Goal: Check status: Check status

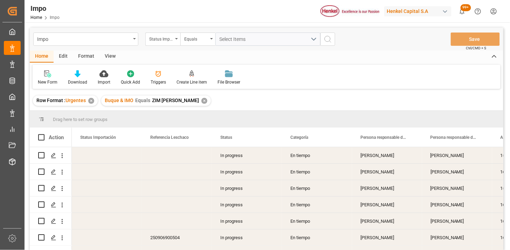
click at [170, 38] on div "Status Importación" at bounding box center [161, 38] width 24 height 8
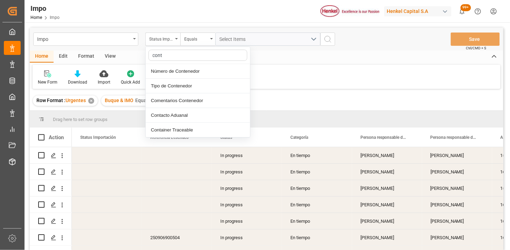
type input "conte"
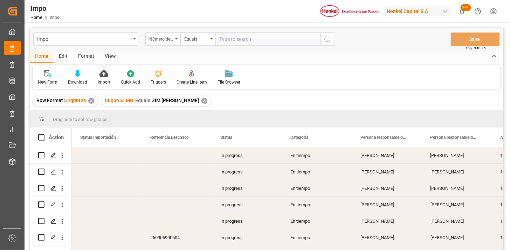
type input "DRYU9866880"
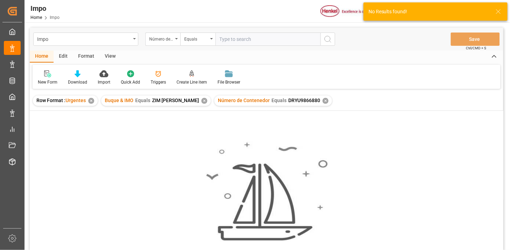
click at [201, 103] on div "✕" at bounding box center [204, 101] width 6 height 6
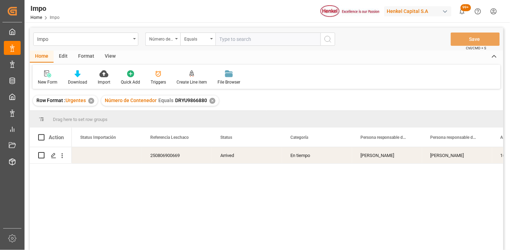
click at [106, 53] on div "View" at bounding box center [109, 57] width 21 height 12
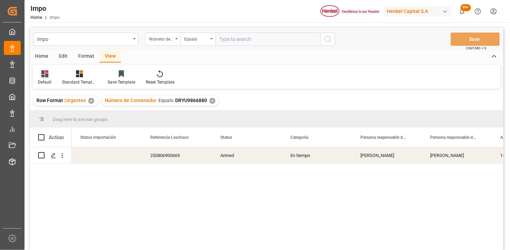
drag, startPoint x: 43, startPoint y: 78, endPoint x: 48, endPoint y: 82, distance: 6.2
click at [43, 78] on div "Default" at bounding box center [45, 77] width 24 height 15
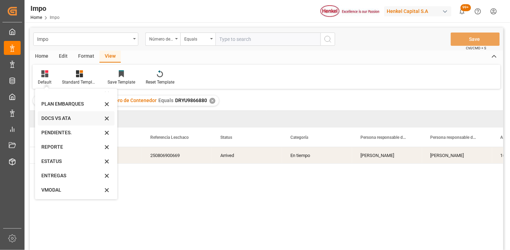
scroll to position [24, 0]
click at [63, 191] on div "VMODAL" at bounding box center [71, 189] width 61 height 7
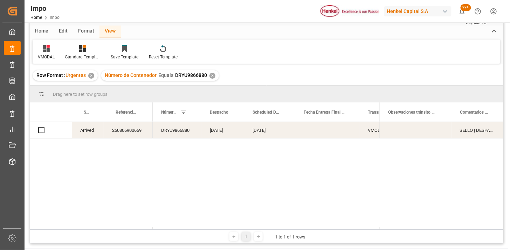
scroll to position [39, 0]
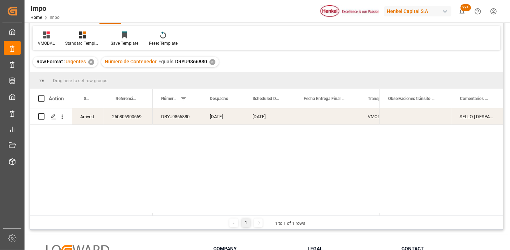
click at [267, 119] on div "22-08-2025" at bounding box center [269, 117] width 51 height 16
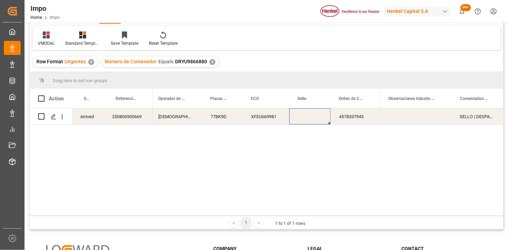
click at [313, 117] on div "Press SPACE to select this row." at bounding box center [309, 117] width 41 height 16
click at [313, 117] on input "Press SPACE to select this row." at bounding box center [310, 120] width 30 height 13
type input "SBT019981"
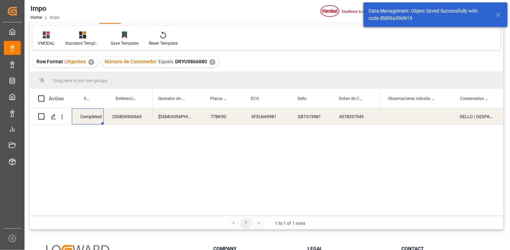
click at [482, 118] on div "SELLO | DESPACHO REPROGRAMDO (FECHA INICIAL 15.08)" at bounding box center [477, 117] width 52 height 16
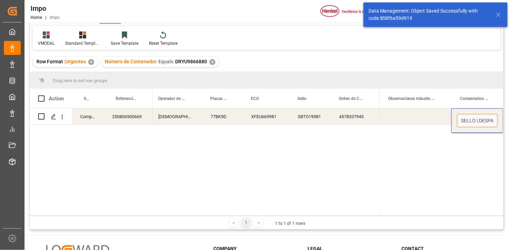
drag, startPoint x: 477, startPoint y: 121, endPoint x: 442, endPoint y: 125, distance: 34.9
click at [442, 125] on div "SELLO | DESPACHO REPROGRAMDO (FECHA INICIAL 15.08)" at bounding box center [441, 117] width 124 height 16
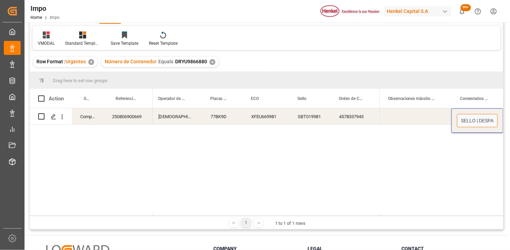
type input "DESPACHO REPROGRAMDO (FECHA INICIAL 15.08)"
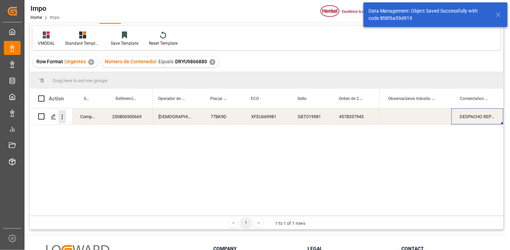
click at [63, 118] on icon "open menu" at bounding box center [61, 116] width 7 height 7
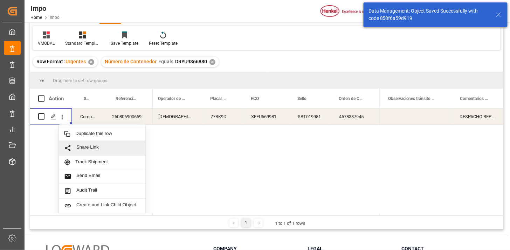
scroll to position [15, 0]
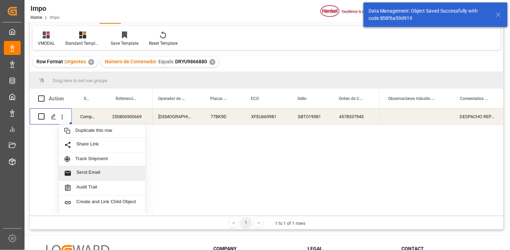
click at [96, 170] on span "Send Email" at bounding box center [108, 173] width 64 height 7
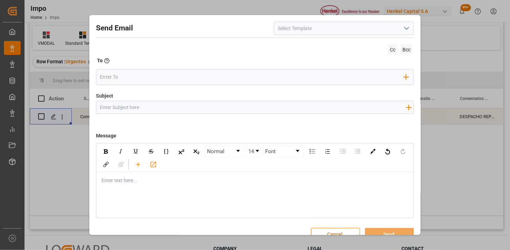
click at [402, 32] on icon "open menu" at bounding box center [406, 28] width 8 height 8
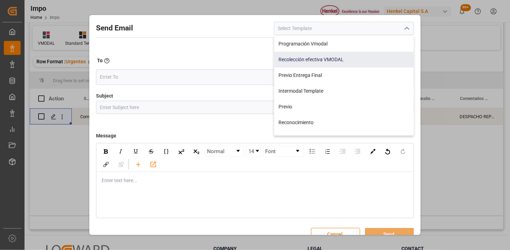
click at [356, 57] on div "Recolección efectiva VMODAL" at bounding box center [343, 60] width 139 height 16
type input "Recolección efectiva VMODAL"
type input "RECOLECCIÓN EFECTIVA || OC {{customerpoDerived}} || REF {{freightForwarderRefer…"
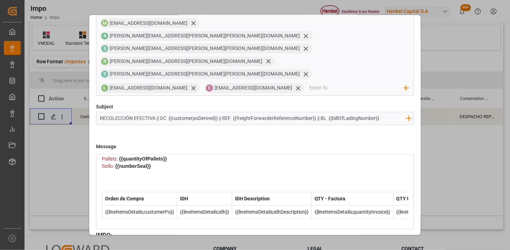
scroll to position [67, 0]
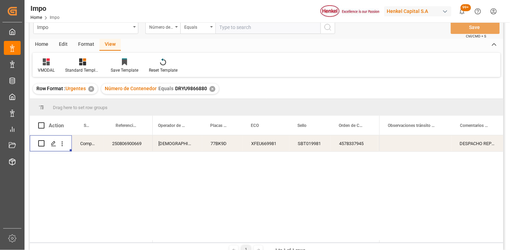
scroll to position [0, 0]
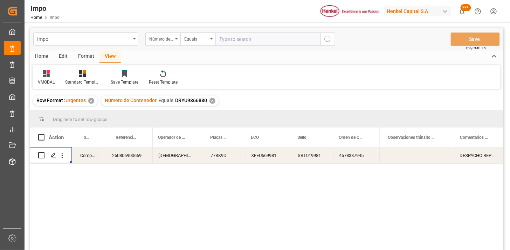
click at [229, 42] on input "text" at bounding box center [267, 39] width 105 height 13
paste input "TRHU4689664"
type input "TRHU4689664"
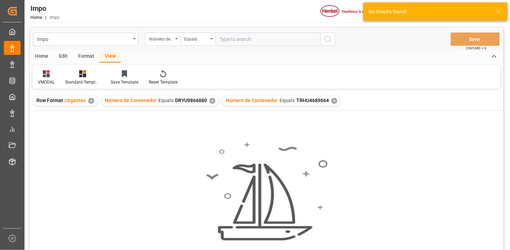
click at [212, 99] on div "✕" at bounding box center [212, 101] width 6 height 6
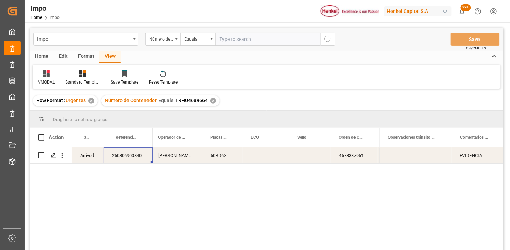
click at [134, 157] on div "250806900840" at bounding box center [128, 155] width 49 height 16
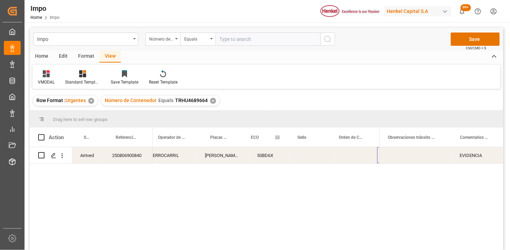
scroll to position [0, 320]
click at [264, 160] on div "Press SPACE to select this row." at bounding box center [266, 155] width 47 height 16
click at [264, 160] on input "Press SPACE to select this row." at bounding box center [265, 159] width 35 height 13
type input "XFEU669864"
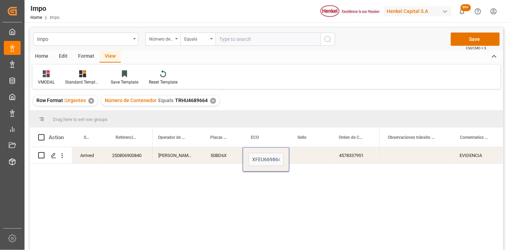
scroll to position [0, 0]
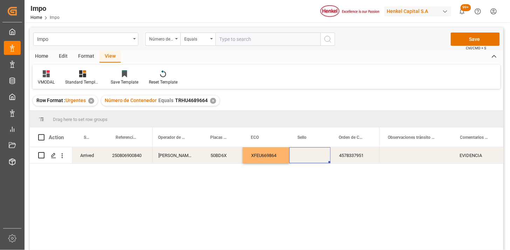
click at [312, 153] on div "Press SPACE to select this row." at bounding box center [309, 155] width 41 height 16
click at [312, 153] on input "Press SPACE to select this row." at bounding box center [310, 159] width 30 height 13
type input "SBT019982"
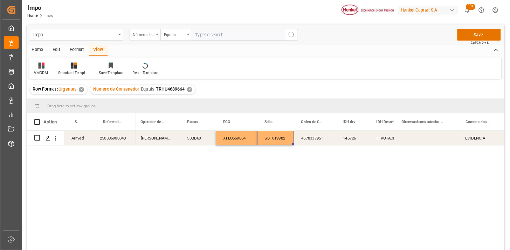
scroll to position [0, 320]
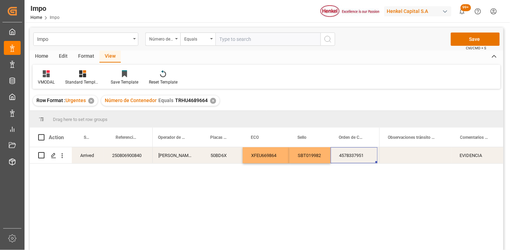
click at [344, 156] on div "4578337951" at bounding box center [353, 155] width 47 height 16
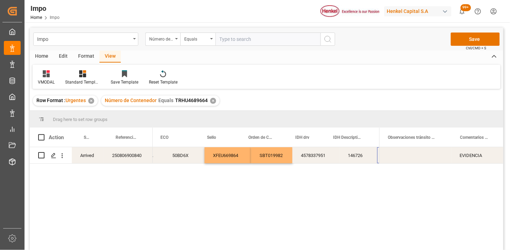
scroll to position [0, 409]
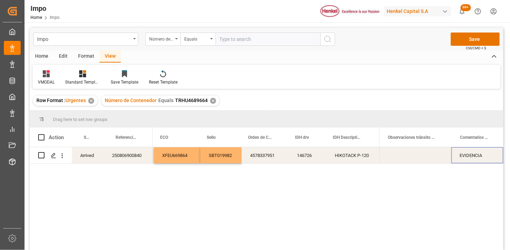
click at [476, 158] on div "EVIDENCIA" at bounding box center [477, 155] width 52 height 16
click at [477, 159] on input "EVIDENCIA" at bounding box center [477, 159] width 41 height 13
type input "N/A"
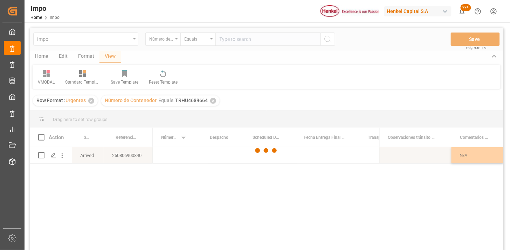
scroll to position [0, 0]
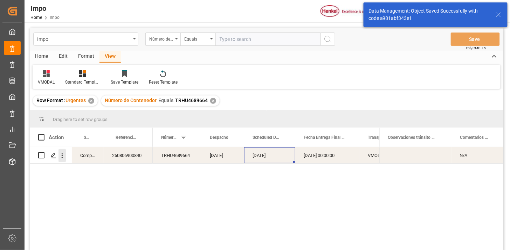
click at [64, 157] on icon "open menu" at bounding box center [61, 155] width 7 height 7
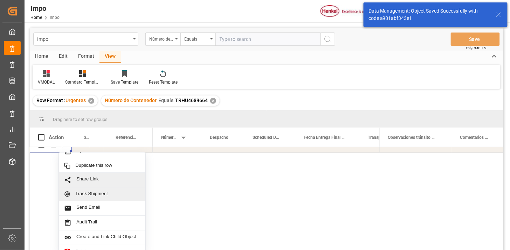
scroll to position [15, 0]
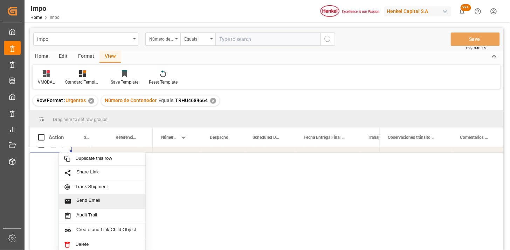
click at [98, 198] on span "Send Email" at bounding box center [108, 201] width 64 height 7
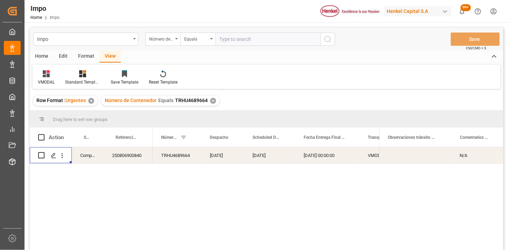
scroll to position [0, 0]
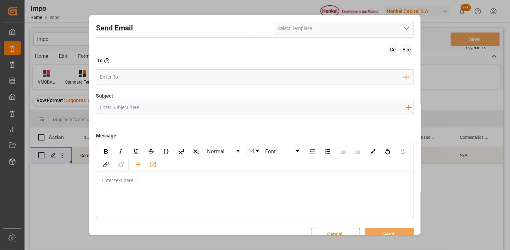
click at [336, 230] on button "Cancel" at bounding box center [335, 234] width 49 height 13
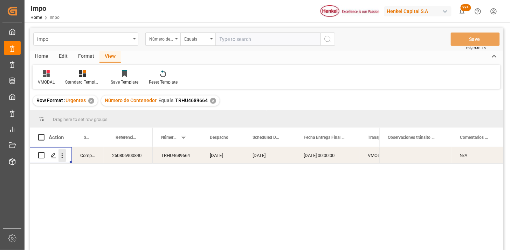
click at [62, 153] on icon "open menu" at bounding box center [61, 155] width 7 height 7
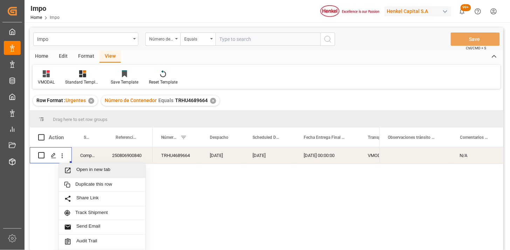
click at [85, 168] on span "Open in new tab" at bounding box center [108, 170] width 64 height 7
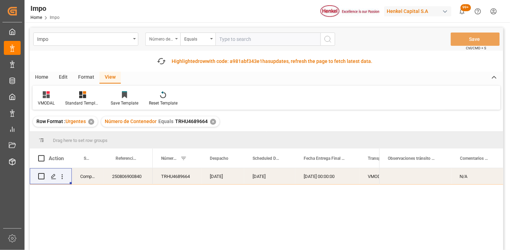
click at [173, 42] on div "Número de Contenedor" at bounding box center [161, 38] width 24 height 8
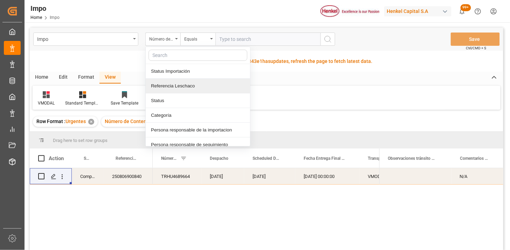
click at [186, 79] on div "Referencia Leschaco" at bounding box center [198, 86] width 104 height 15
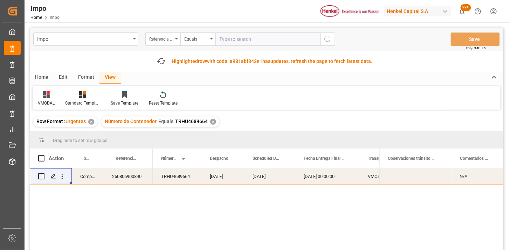
click at [231, 44] on input "text" at bounding box center [267, 39] width 105 height 13
paste input "250915080015"
type input "250915080015"
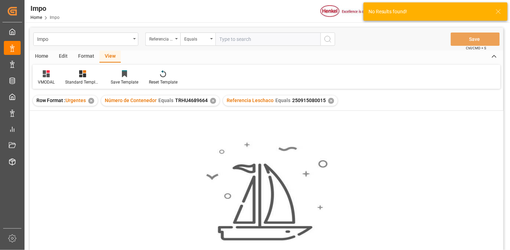
click at [211, 99] on div "✕" at bounding box center [213, 101] width 6 height 6
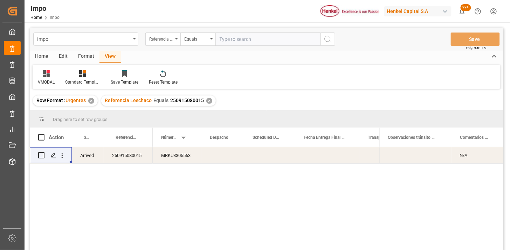
click at [50, 69] on div "VMODAL Standard Templates Save Template Reset Template" at bounding box center [267, 77] width 468 height 24
drag, startPoint x: 43, startPoint y: 77, endPoint x: 53, endPoint y: 86, distance: 12.6
click at [43, 78] on div "VMODAL" at bounding box center [46, 77] width 27 height 15
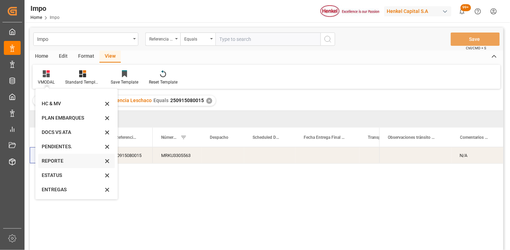
scroll to position [24, 0]
click at [69, 149] on div "REPORTE" at bounding box center [72, 146] width 61 height 7
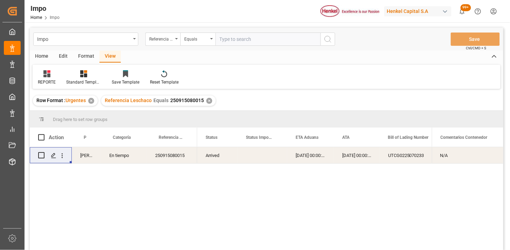
click at [67, 159] on div "Press SPACE to select this row." at bounding box center [62, 155] width 18 height 13
click at [65, 159] on icon "open menu" at bounding box center [61, 155] width 7 height 7
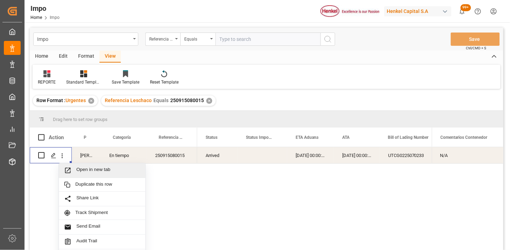
click at [80, 168] on span "Open in new tab" at bounding box center [108, 170] width 64 height 7
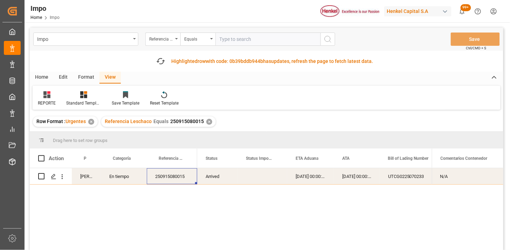
click at [229, 44] on input "text" at bounding box center [267, 39] width 105 height 13
paste input "250815080120"
type input "250815080120"
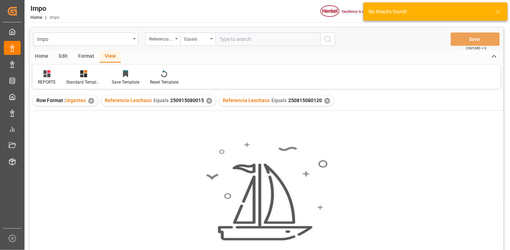
click at [209, 123] on div "No results found. Please try updating the filters/search for smooth sailing." at bounding box center [266, 190] width 473 height 158
click at [208, 101] on div "✕" at bounding box center [209, 101] width 6 height 6
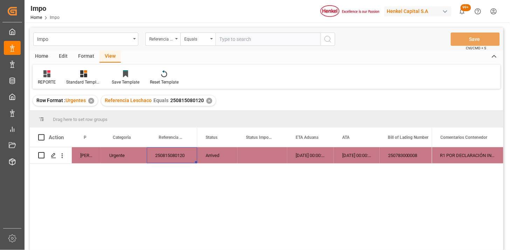
click at [276, 160] on div "Press SPACE to select this row." at bounding box center [262, 155] width 50 height 16
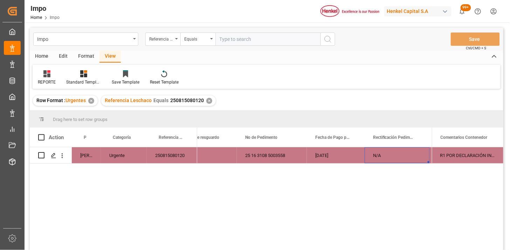
scroll to position [0, 534]
click at [170, 37] on div "Referencia Leschaco" at bounding box center [161, 38] width 24 height 8
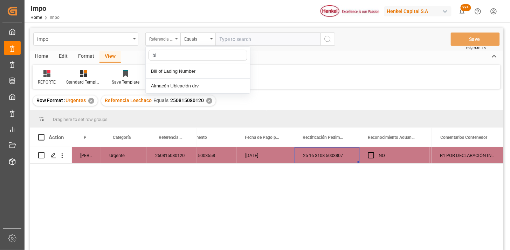
type input "bil"
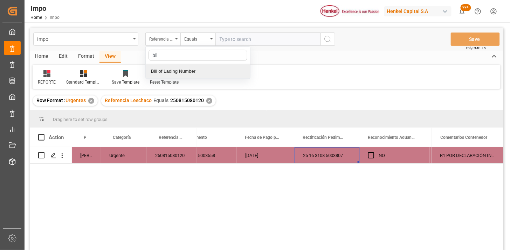
drag, startPoint x: 197, startPoint y: 75, endPoint x: 235, endPoint y: 41, distance: 50.6
click at [199, 74] on div "Bill of Lading Number" at bounding box center [198, 71] width 104 height 15
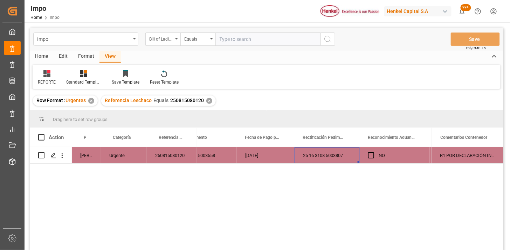
drag, startPoint x: 237, startPoint y: 37, endPoint x: 271, endPoint y: 41, distance: 33.9
click at [241, 37] on input "text" at bounding box center [267, 39] width 105 height 13
paste input "DUS0187799"
type input "DUS0187799"
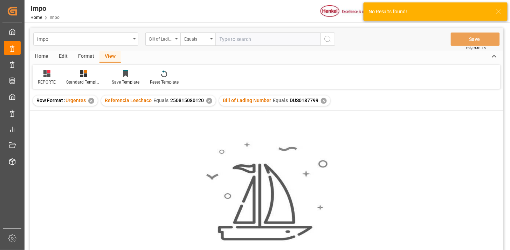
click at [209, 100] on div "✕" at bounding box center [209, 101] width 6 height 6
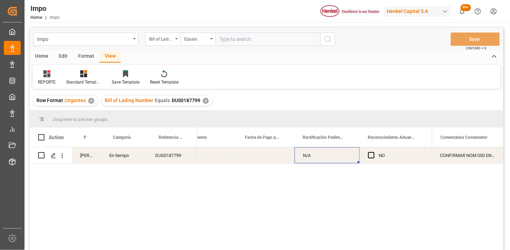
click at [162, 160] on div "DUS0187799" at bounding box center [172, 155] width 50 height 16
click at [162, 159] on input "DUS0187799" at bounding box center [171, 159] width 39 height 13
type input "250906900536"
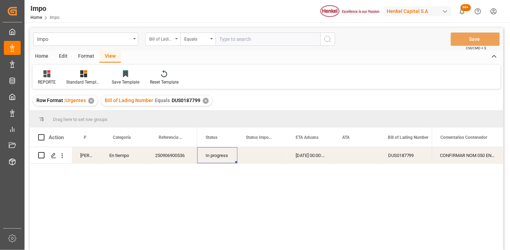
click at [172, 42] on div "Bill of Lading Number" at bounding box center [161, 38] width 24 height 8
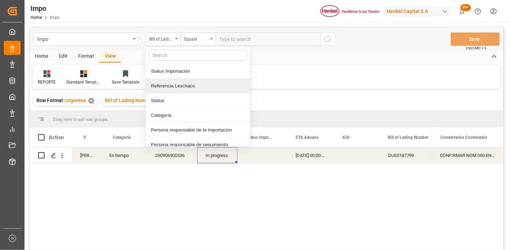
drag, startPoint x: 191, startPoint y: 93, endPoint x: 199, endPoint y: 69, distance: 24.9
click at [193, 91] on div "Referencia Leschaco" at bounding box center [198, 86] width 104 height 15
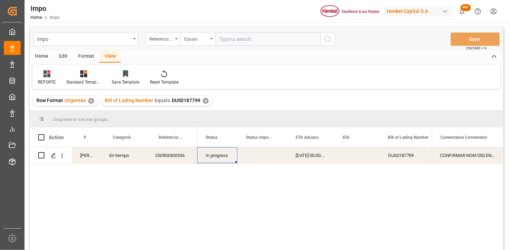
click at [204, 42] on div "Equals" at bounding box center [197, 39] width 35 height 13
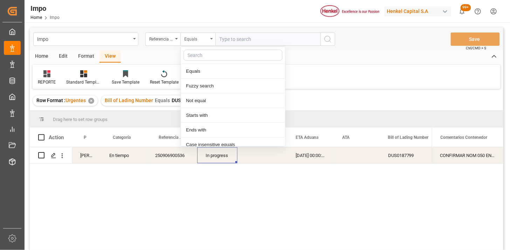
scroll to position [35, 0]
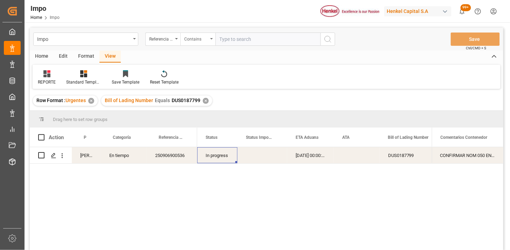
paste input "250806900886"
type input "250806900886,250806900882"
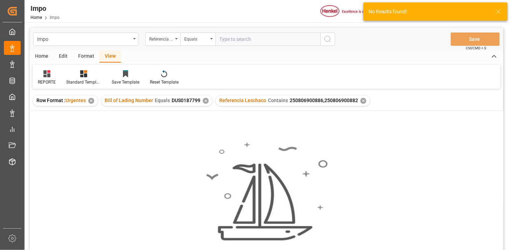
click at [205, 100] on div "✕" at bounding box center [206, 101] width 6 height 6
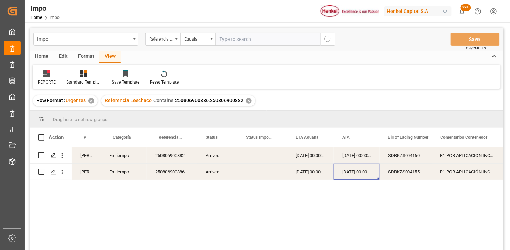
click at [370, 167] on div "20-08-2025 00:00:00" at bounding box center [357, 172] width 46 height 16
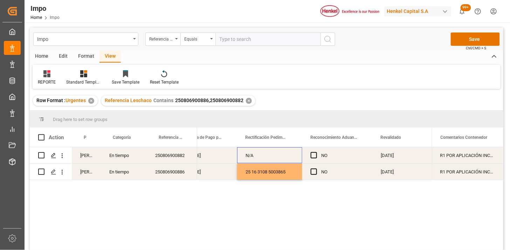
click at [273, 158] on div "N/A" at bounding box center [269, 155] width 65 height 16
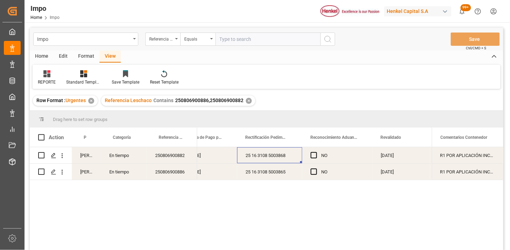
drag, startPoint x: 261, startPoint y: 43, endPoint x: 268, endPoint y: 46, distance: 7.0
click at [261, 43] on input "text" at bounding box center [267, 39] width 105 height 13
paste input "250806900119"
type input "250806900119"
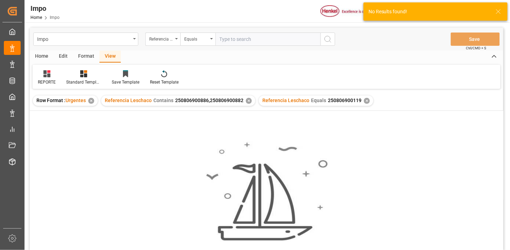
click at [247, 102] on div "✕" at bounding box center [249, 101] width 6 height 6
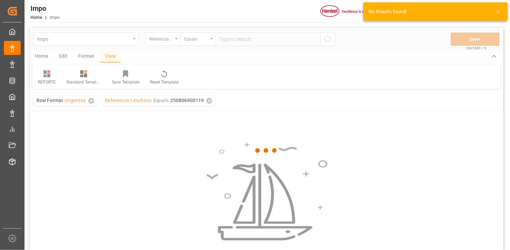
scroll to position [39, 0]
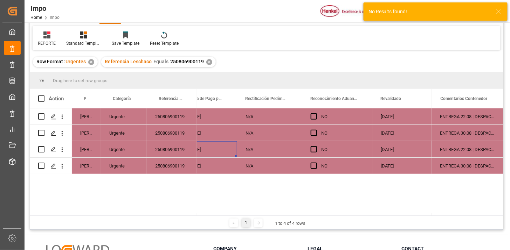
click at [205, 153] on div "15-08-2025" at bounding box center [208, 149] width 58 height 16
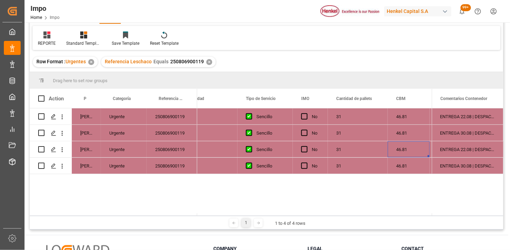
scroll to position [0, 1459]
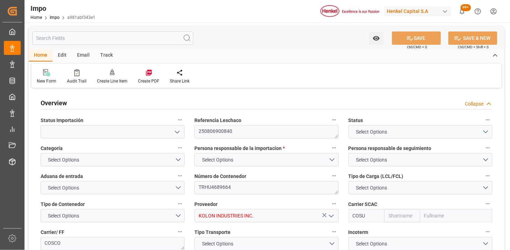
type input "Cosco"
type input "COSCO Shipping Co. Ltd."
type input "1"
type input "30"
type input "36"
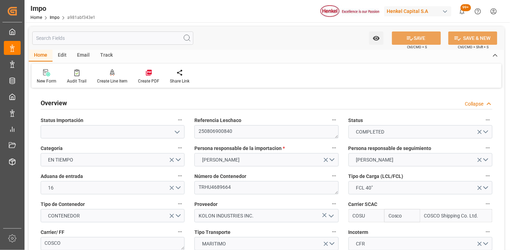
type input "07-08-2025"
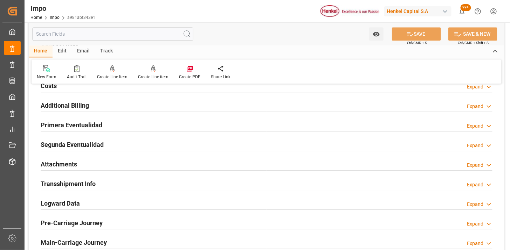
scroll to position [583, 0]
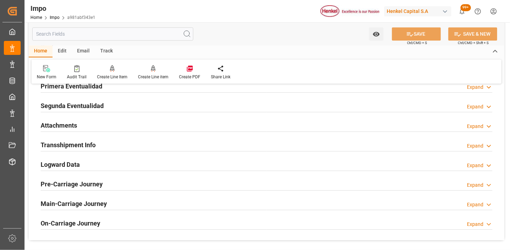
click at [158, 127] on div "Attachments Expand" at bounding box center [267, 124] width 452 height 13
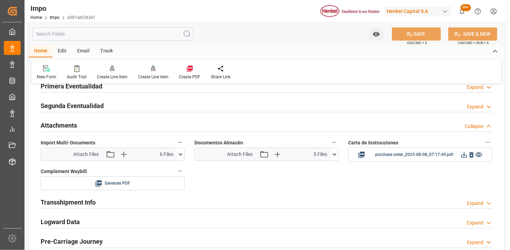
click at [333, 158] on button at bounding box center [334, 154] width 7 height 13
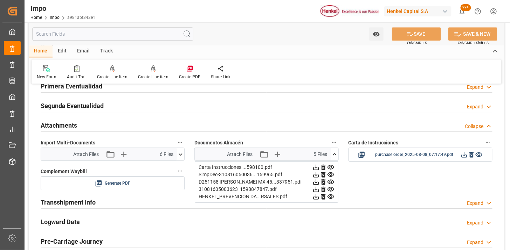
click at [324, 167] on icon at bounding box center [323, 168] width 4 height 6
click at [324, 167] on icon at bounding box center [323, 167] width 7 height 7
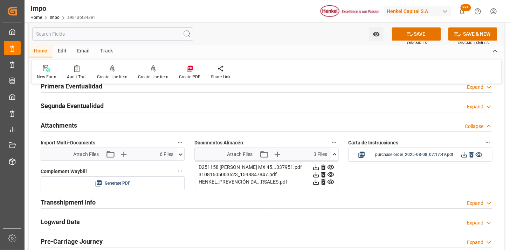
click at [324, 167] on icon at bounding box center [323, 167] width 7 height 7
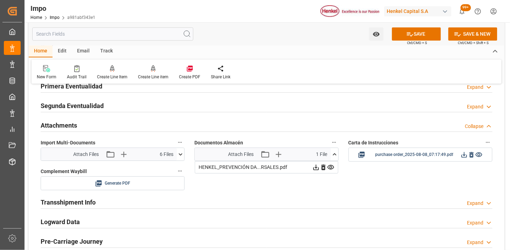
click at [324, 167] on icon at bounding box center [323, 167] width 7 height 7
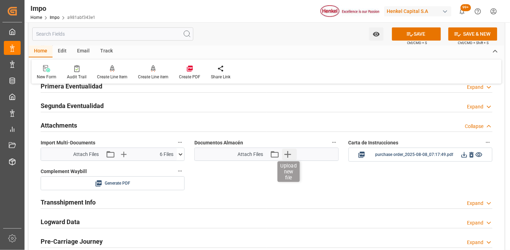
click at [286, 155] on icon "button" at bounding box center [287, 154] width 11 height 11
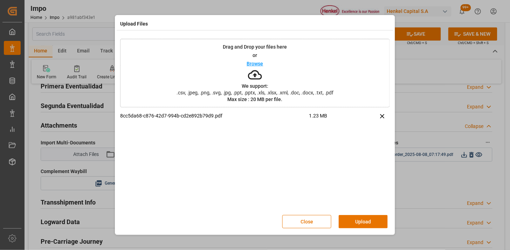
drag, startPoint x: 364, startPoint y: 218, endPoint x: 336, endPoint y: 221, distance: 27.8
click at [363, 218] on button "Upload" at bounding box center [363, 221] width 49 height 13
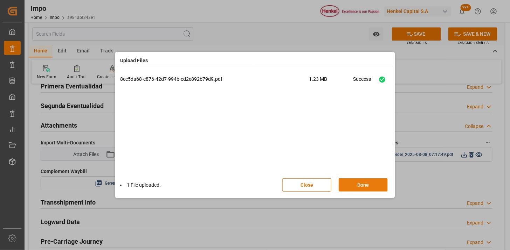
click at [375, 189] on button "Done" at bounding box center [363, 185] width 49 height 13
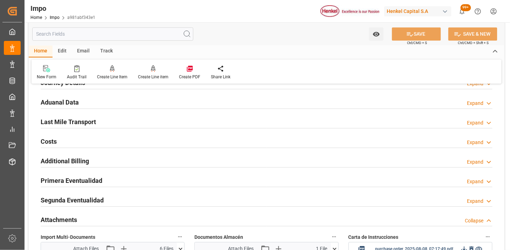
scroll to position [467, 0]
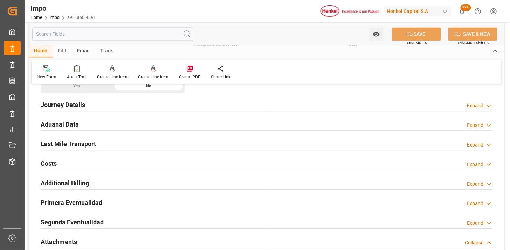
click at [160, 150] on div at bounding box center [267, 150] width 452 height 0
click at [163, 146] on div "Last Mile Transport Expand" at bounding box center [267, 143] width 452 height 13
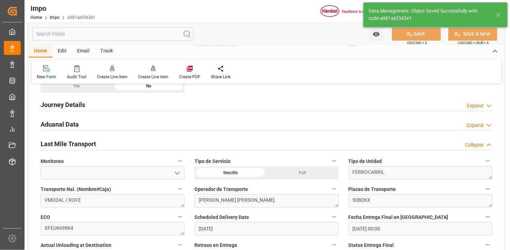
click at [186, 140] on div "Last Mile Transport Collapse" at bounding box center [267, 143] width 452 height 13
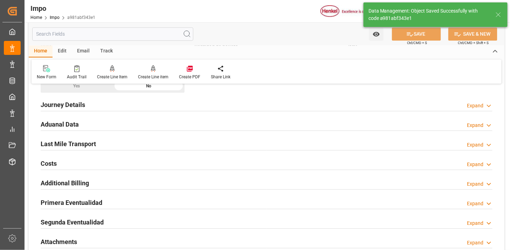
click at [186, 140] on div "Last Mile Transport Expand" at bounding box center [267, 143] width 452 height 13
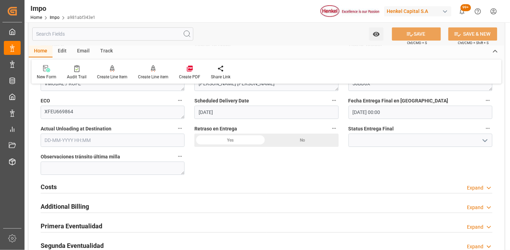
scroll to position [544, 0]
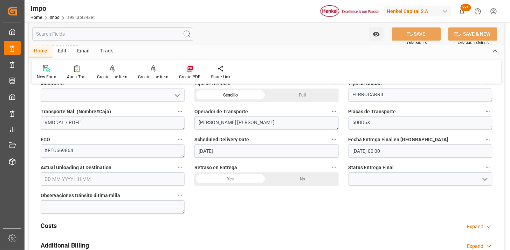
click at [187, 68] on icon at bounding box center [190, 69] width 6 height 6
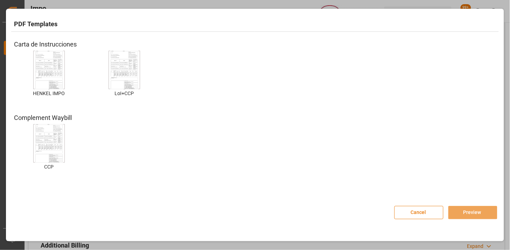
click at [414, 209] on button "Cancel" at bounding box center [418, 212] width 49 height 13
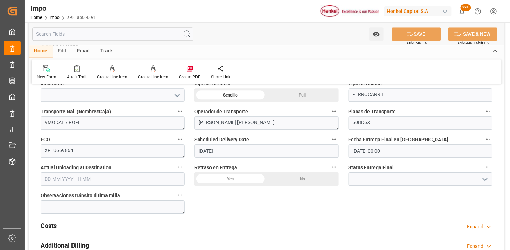
click at [88, 50] on div "Email" at bounding box center [83, 52] width 23 height 12
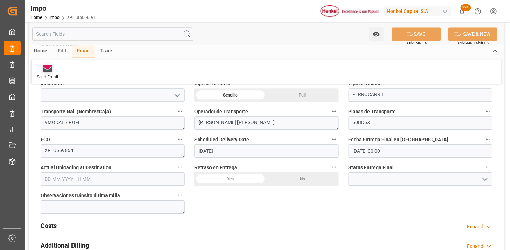
click at [45, 71] on icon at bounding box center [47, 69] width 9 height 5
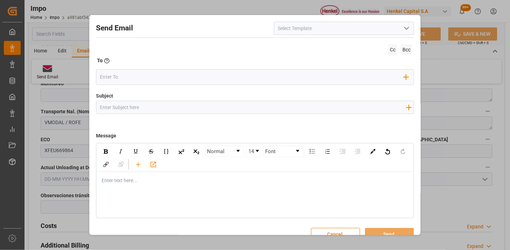
click at [406, 28] on icon "open menu" at bounding box center [406, 28] width 8 height 8
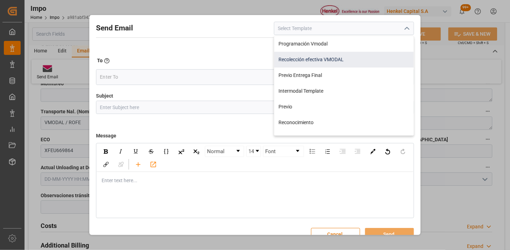
click at [319, 58] on div "Recolección efectiva VMODAL" at bounding box center [343, 60] width 139 height 16
type input "Recolección efectiva VMODAL"
type input "RECOLECCIÓN EFECTIVA || OC {{customerpoDerived}} || REF {{freightForwarderRefer…"
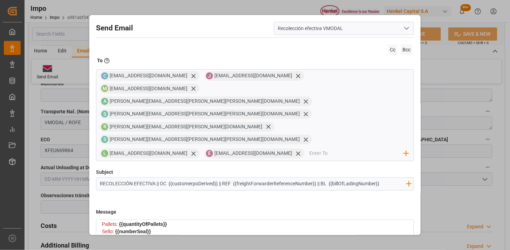
scroll to position [67, 0]
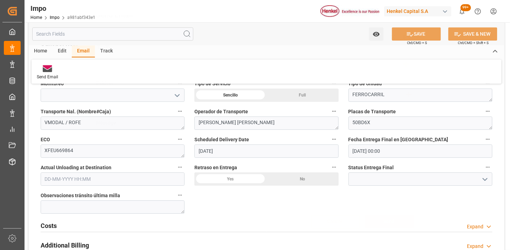
scroll to position [13, 0]
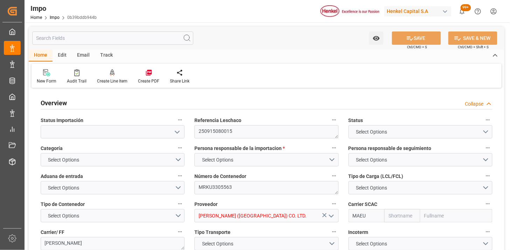
type input "Maersk"
type input "Maersk Line AS"
type input "1"
type input "7"
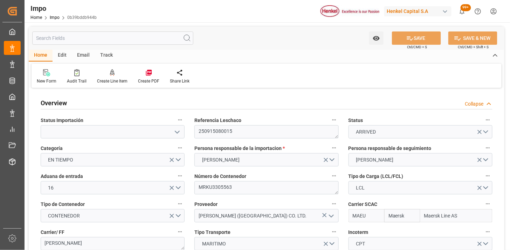
type input "01-08-2025"
type input "26-08-2025"
type input "28-08-2025"
type input "06-08-2025"
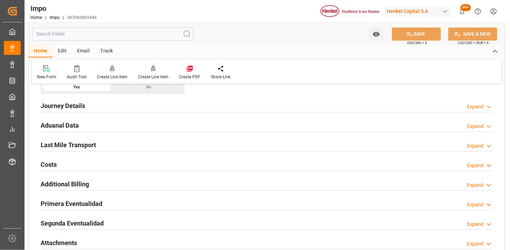
scroll to position [467, 0]
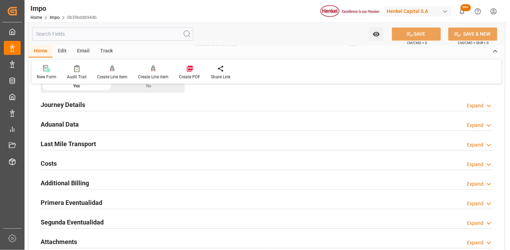
click at [148, 124] on div "Aduanal Data Expand" at bounding box center [267, 123] width 452 height 13
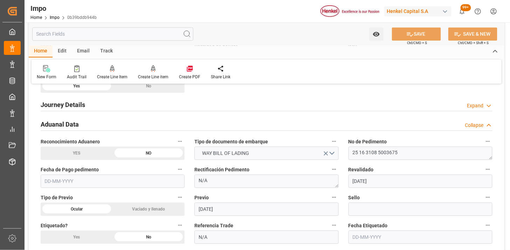
scroll to position [505, 0]
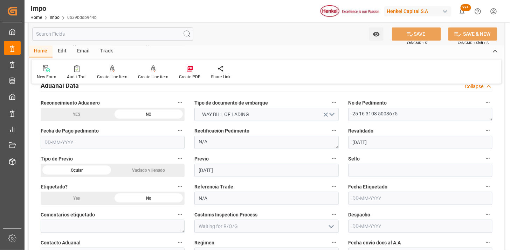
click at [150, 144] on input "text" at bounding box center [113, 142] width 144 height 13
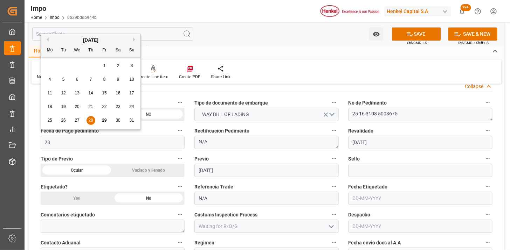
type input "28-08-2025"
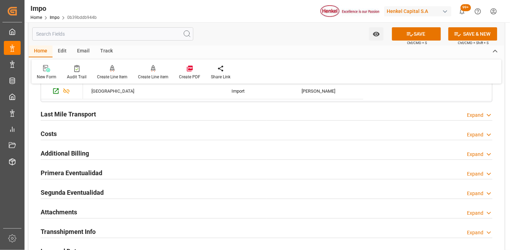
scroll to position [778, 0]
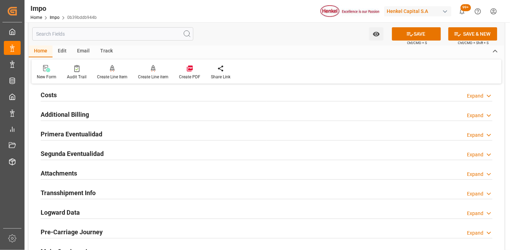
click at [168, 137] on div "Primera Eventualidad Expand" at bounding box center [267, 133] width 452 height 13
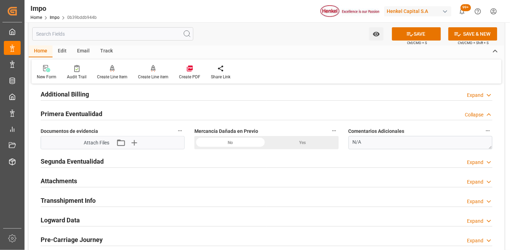
scroll to position [817, 0]
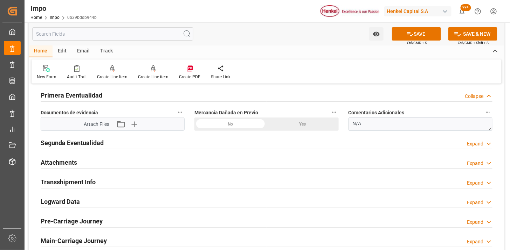
click at [217, 124] on div "No" at bounding box center [230, 124] width 72 height 13
click at [138, 127] on icon "button" at bounding box center [133, 124] width 11 height 11
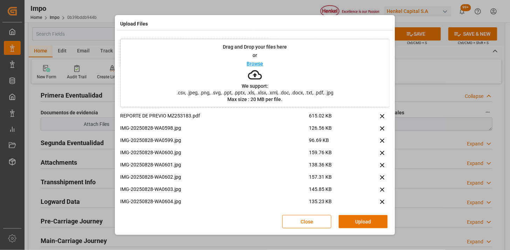
drag, startPoint x: 362, startPoint y: 223, endPoint x: 253, endPoint y: 170, distance: 120.7
click at [362, 222] on button "Upload" at bounding box center [363, 221] width 49 height 13
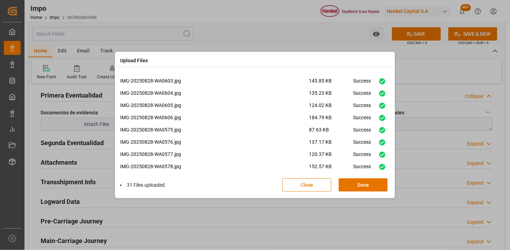
scroll to position [155, 0]
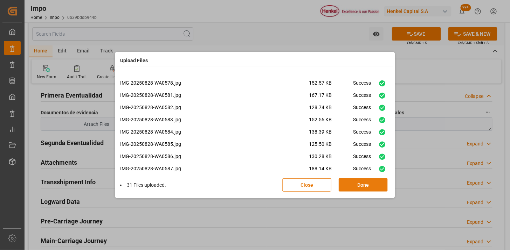
click at [362, 187] on button "Done" at bounding box center [363, 185] width 49 height 13
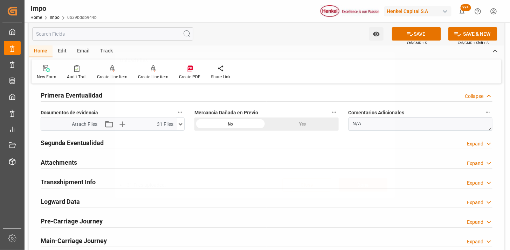
scroll to position [0, 0]
click at [78, 167] on div "Attachments Expand" at bounding box center [267, 161] width 452 height 13
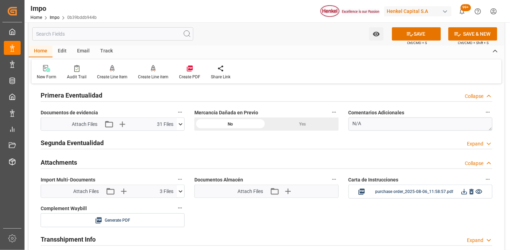
scroll to position [856, 0]
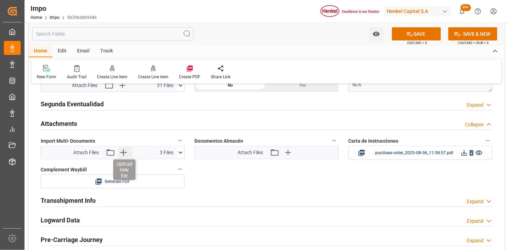
click at [121, 155] on icon "button" at bounding box center [123, 152] width 11 height 11
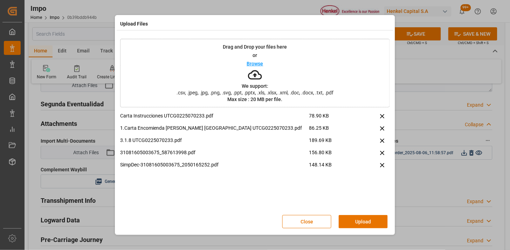
click at [372, 223] on button "Upload" at bounding box center [363, 221] width 49 height 13
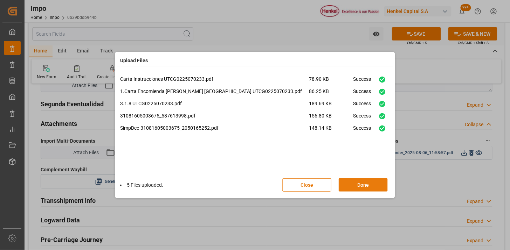
click at [372, 185] on button "Done" at bounding box center [363, 185] width 49 height 13
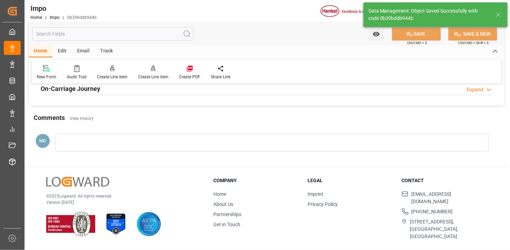
scroll to position [613, 0]
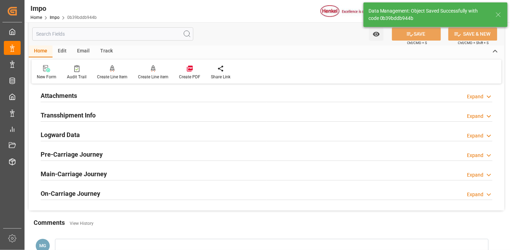
click at [107, 100] on div "Attachments Expand" at bounding box center [267, 95] width 452 height 13
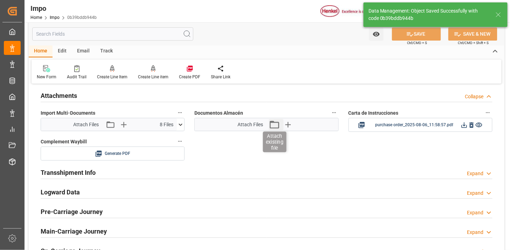
click at [278, 125] on icon "button" at bounding box center [274, 125] width 9 height 8
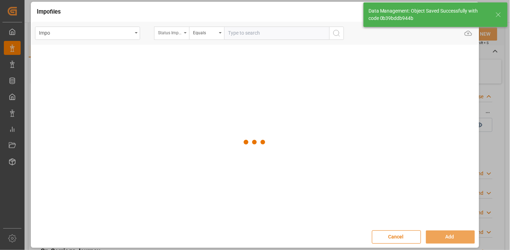
click at [172, 33] on div "Status Importación" at bounding box center [170, 32] width 24 height 8
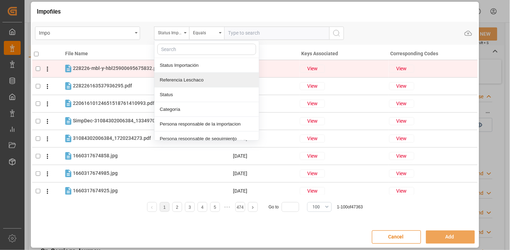
drag, startPoint x: 188, startPoint y: 78, endPoint x: 193, endPoint y: 75, distance: 5.3
click at [190, 77] on div "Referencia Leschaco" at bounding box center [206, 80] width 104 height 15
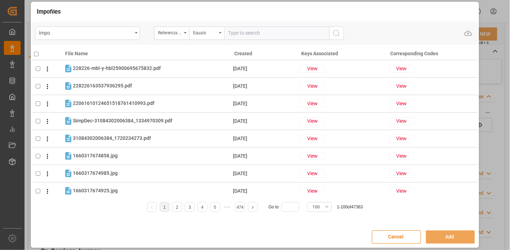
drag, startPoint x: 232, startPoint y: 36, endPoint x: 243, endPoint y: 39, distance: 11.8
click at [232, 36] on input "text" at bounding box center [276, 33] width 105 height 13
paste input "250915080015"
type input "250915080015"
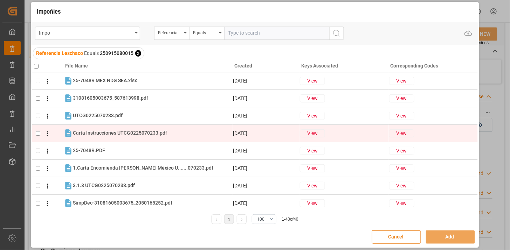
click at [166, 132] on div "Carta Instrucciones UTCG0225070233.pdf Carta Instrucciones UTCG0225070233.pdf" at bounding box center [152, 133] width 159 height 9
click at [160, 132] on span "Carta Instrucciones UTCG0225070233.pdf" at bounding box center [120, 133] width 94 height 6
checkbox input "false"
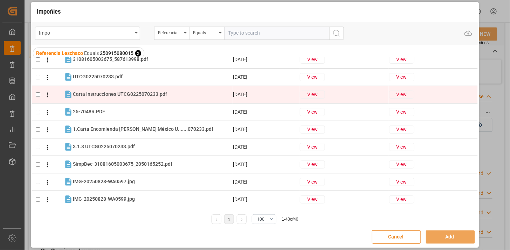
scroll to position [0, 0]
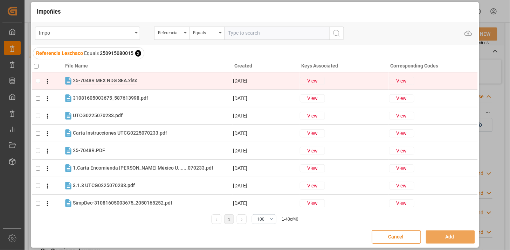
click at [113, 82] on span "25-7048R MEX NDG SEA.xlsx" at bounding box center [105, 81] width 64 height 6
checkbox input "true"
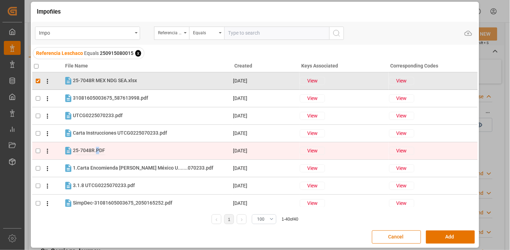
click at [97, 148] on span "25-7048R.PDF" at bounding box center [89, 151] width 32 height 6
checkbox input "true"
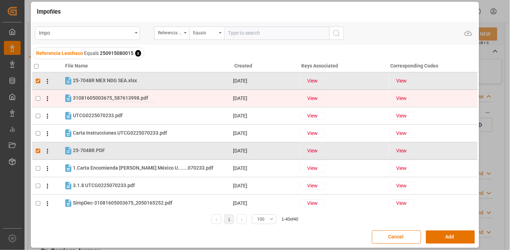
drag, startPoint x: 120, startPoint y: 99, endPoint x: 124, endPoint y: 97, distance: 4.4
click at [120, 98] on span "31081605003675_587613998.pdf" at bounding box center [110, 98] width 75 height 6
checkbox input "true"
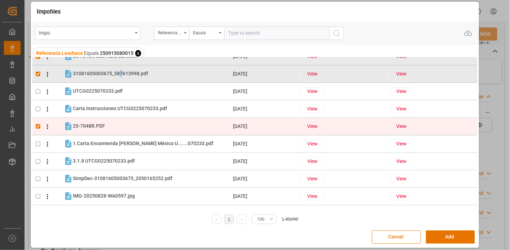
scroll to position [39, 0]
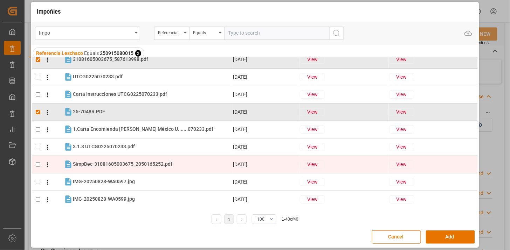
click at [120, 158] on tr "SimpDec-31081605003675_2050165252.pdf SimpDec-31081605003675_2050165252.pdf 29-…" at bounding box center [254, 165] width 445 height 18
checkbox input "true"
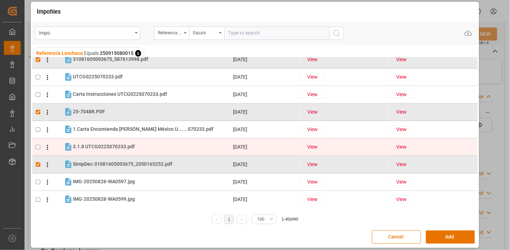
scroll to position [0, 0]
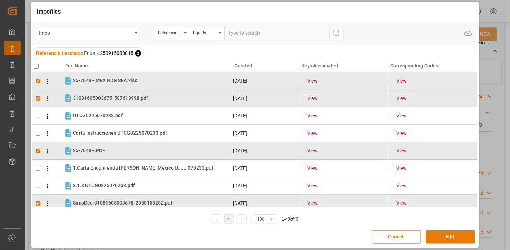
click at [429, 240] on button "Add" at bounding box center [450, 237] width 49 height 13
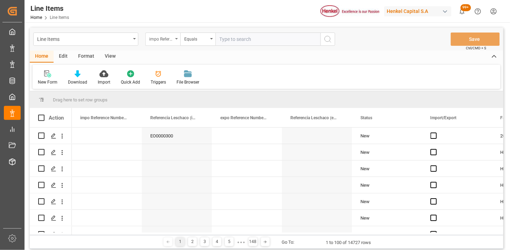
drag, startPoint x: 165, startPoint y: 37, endPoint x: 169, endPoint y: 46, distance: 9.2
click at [165, 38] on div "impo Reference Number WF" at bounding box center [161, 38] width 24 height 8
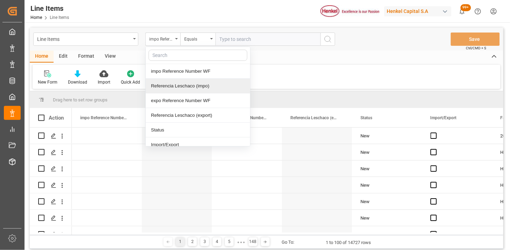
drag, startPoint x: 188, startPoint y: 87, endPoint x: 221, endPoint y: 70, distance: 37.3
click at [190, 86] on div "Referencia Leschaco (impo)" at bounding box center [198, 86] width 104 height 15
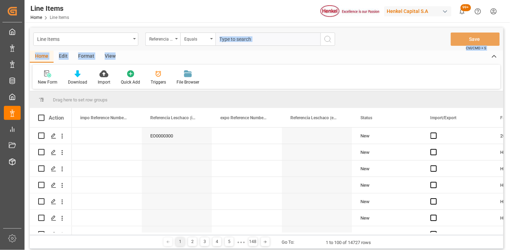
click at [238, 49] on div "Line Items Referencia Leschaco (impo) Equals Save Ctrl/CMD + S Home Edit Format…" at bounding box center [266, 139] width 473 height 222
drag, startPoint x: 238, startPoint y: 49, endPoint x: 273, endPoint y: 50, distance: 35.0
click at [240, 44] on input "text" at bounding box center [267, 39] width 105 height 13
click at [281, 45] on input "text" at bounding box center [267, 39] width 105 height 13
paste input "250915080015"
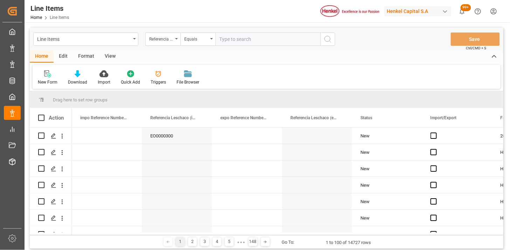
type input "250915080015"
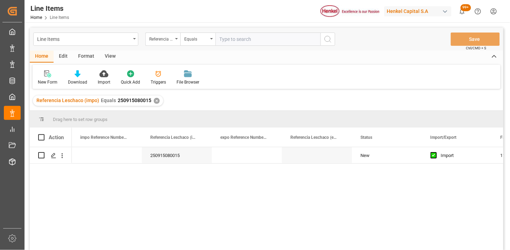
click at [112, 60] on div "View" at bounding box center [109, 57] width 21 height 12
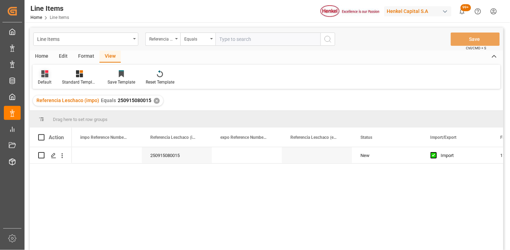
drag, startPoint x: 36, startPoint y: 78, endPoint x: 39, endPoint y: 80, distance: 3.8
click at [36, 79] on div "Default" at bounding box center [45, 77] width 24 height 15
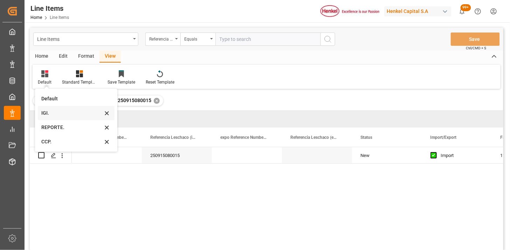
click at [56, 117] on div "IGI." at bounding box center [71, 113] width 61 height 7
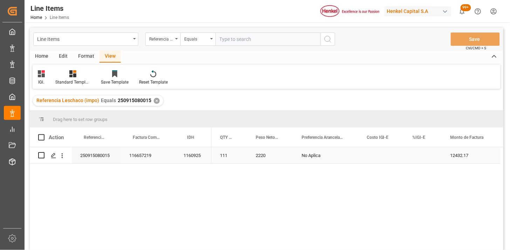
click at [412, 155] on div "Press SPACE to select this row." at bounding box center [423, 155] width 38 height 16
click at [418, 154] on input "Press SPACE to select this row." at bounding box center [423, 159] width 27 height 13
type input "3"
click at [229, 37] on input "text" at bounding box center [267, 39] width 105 height 13
